Goal: Task Accomplishment & Management: Manage account settings

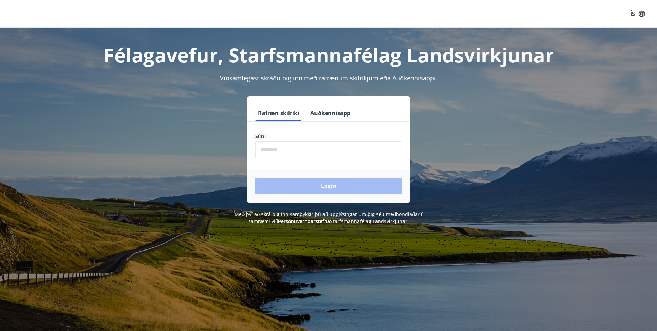
click at [283, 148] on input "phone" at bounding box center [328, 149] width 147 height 17
type input "********"
click at [286, 188] on button "Login" at bounding box center [328, 185] width 147 height 17
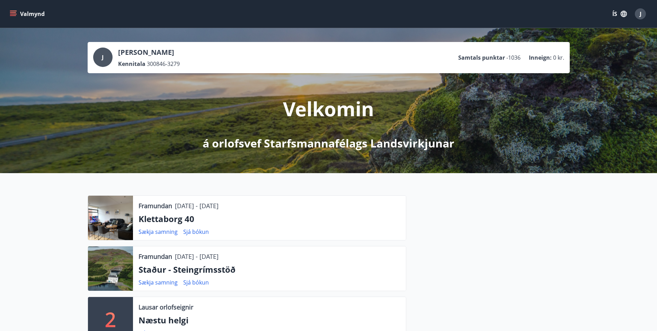
scroll to position [35, 0]
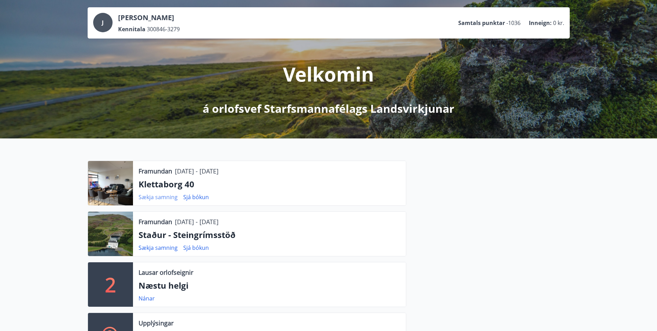
click at [159, 195] on link "Sækja samning" at bounding box center [158, 197] width 39 height 8
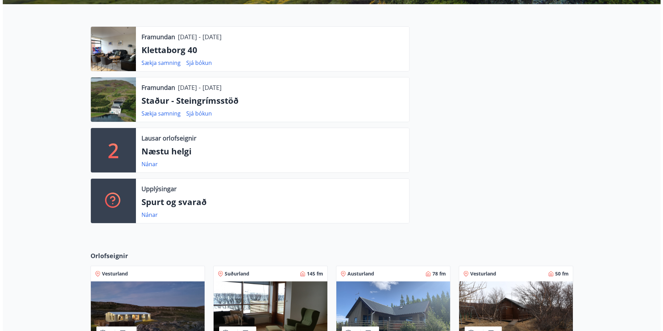
scroll to position [0, 0]
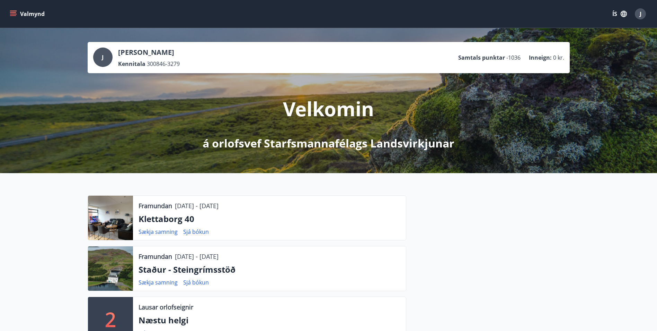
click at [14, 12] on icon "menu" at bounding box center [13, 12] width 6 height 1
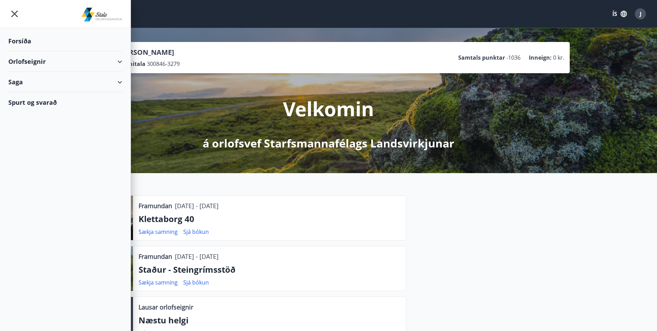
click at [24, 58] on div "Orlofseignir" at bounding box center [65, 61] width 114 height 20
click at [24, 93] on div "Bókunardagatal" at bounding box center [65, 93] width 103 height 15
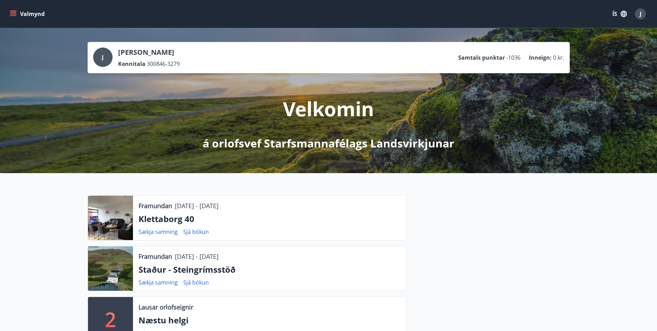
click at [640, 12] on span "J" at bounding box center [641, 14] width 2 height 8
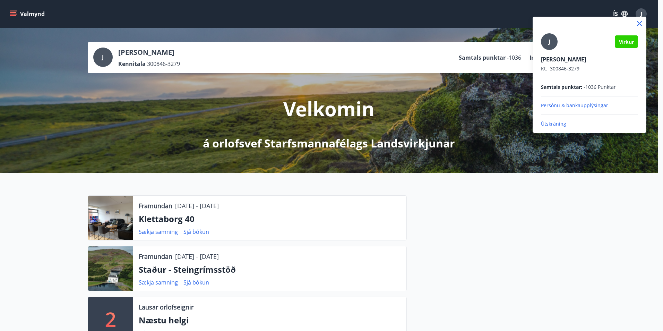
click at [554, 122] on p "Útskráning" at bounding box center [589, 123] width 97 height 7
